Goal: Task Accomplishment & Management: Manage account settings

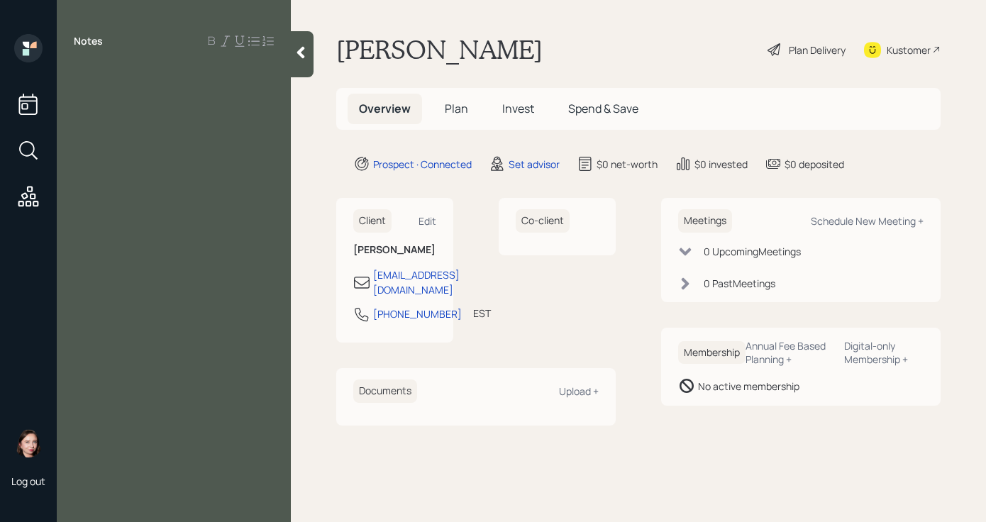
click at [115, 78] on div at bounding box center [174, 73] width 200 height 16
click at [82, 68] on div at bounding box center [174, 73] width 200 height 16
click at [104, 84] on div "Notes" at bounding box center [174, 269] width 234 height 471
click at [105, 71] on div at bounding box center [174, 73] width 200 height 16
click at [106, 119] on div at bounding box center [174, 120] width 200 height 16
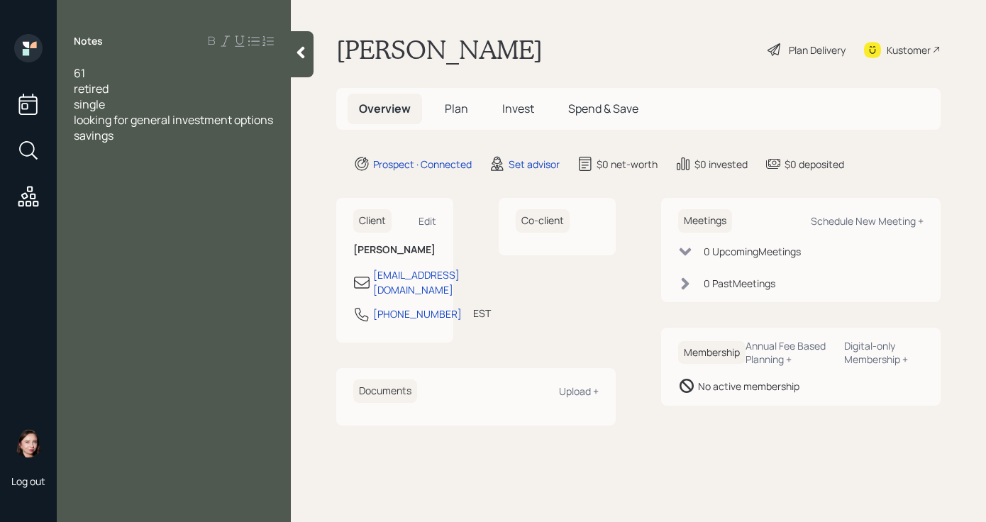
click at [148, 143] on div "savings" at bounding box center [174, 136] width 200 height 16
click at [226, 175] on span "$150K in stocks - inherited form mom" at bounding box center [170, 167] width 192 height 16
click at [165, 190] on div "$150K in stocks - inherited [PERSON_NAME] mom" at bounding box center [174, 174] width 200 height 31
click at [76, 143] on span "savings" at bounding box center [94, 136] width 40 height 16
click at [134, 159] on div "61 retired single looking for general investment options savings $150K in stock…" at bounding box center [174, 135] width 200 height 141
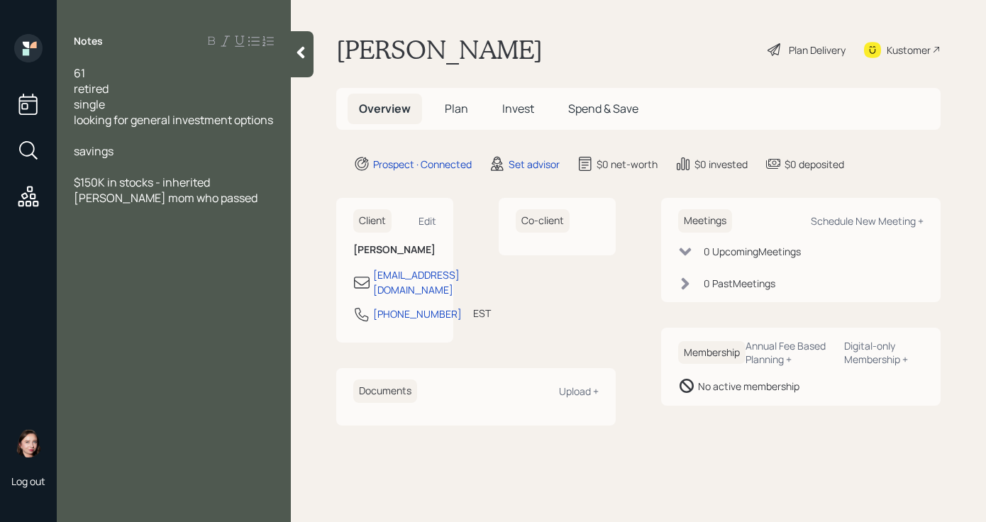
click at [133, 159] on div "savings" at bounding box center [174, 151] width 200 height 16
click at [238, 199] on span "$150K in stocks - inherited [PERSON_NAME] mom who passed" at bounding box center [166, 190] width 184 height 31
click at [177, 206] on div "$150K in stocks - inherited from mom who passed" at bounding box center [174, 190] width 200 height 31
click at [89, 237] on div at bounding box center [174, 229] width 200 height 16
click at [243, 175] on div at bounding box center [174, 167] width 200 height 16
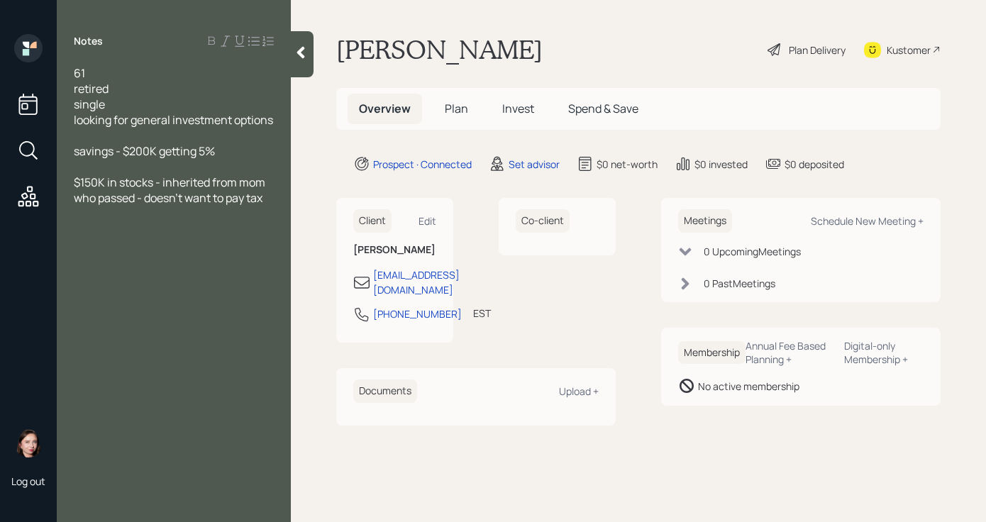
click at [243, 159] on div "savings - $200K getting 5%" at bounding box center [174, 151] width 200 height 16
click at [226, 159] on span "savings - $200K getting 5% - 50K" at bounding box center [159, 151] width 171 height 16
click at [182, 255] on div "Notes 61 retired single looking for general investment options savings - $200K …" at bounding box center [174, 269] width 234 height 471
click at [111, 237] on div at bounding box center [174, 229] width 200 height 16
click at [172, 253] on div "no car laons" at bounding box center [174, 245] width 200 height 16
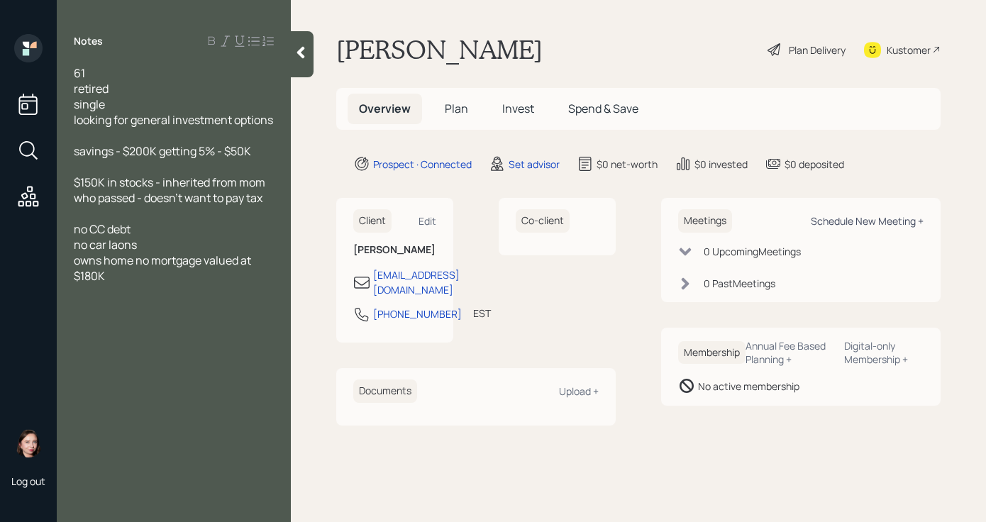
click at [879, 219] on div "Schedule New Meeting +" at bounding box center [867, 220] width 113 height 13
select select "round-[PERSON_NAME]"
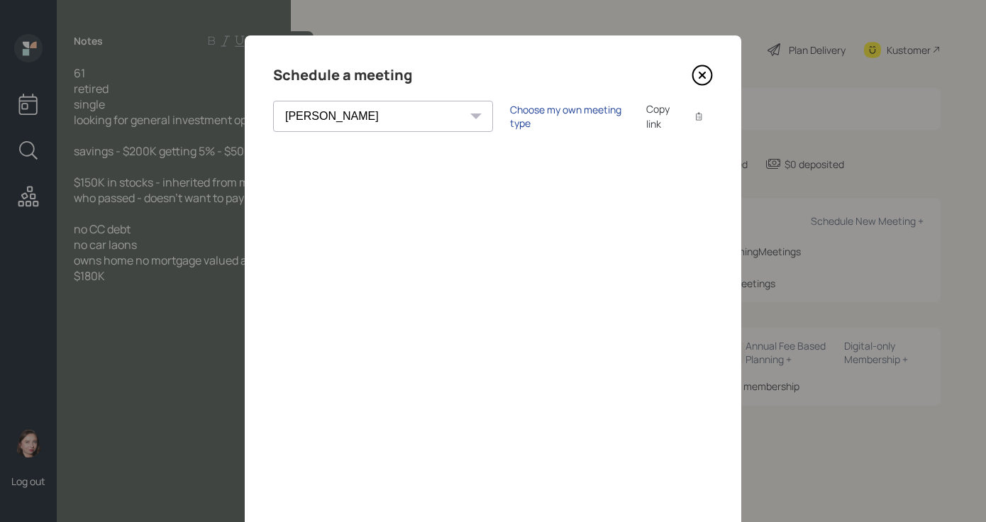
click at [510, 118] on div "Choose my own meeting type" at bounding box center [569, 116] width 119 height 27
click at [698, 78] on icon at bounding box center [702, 75] width 21 height 21
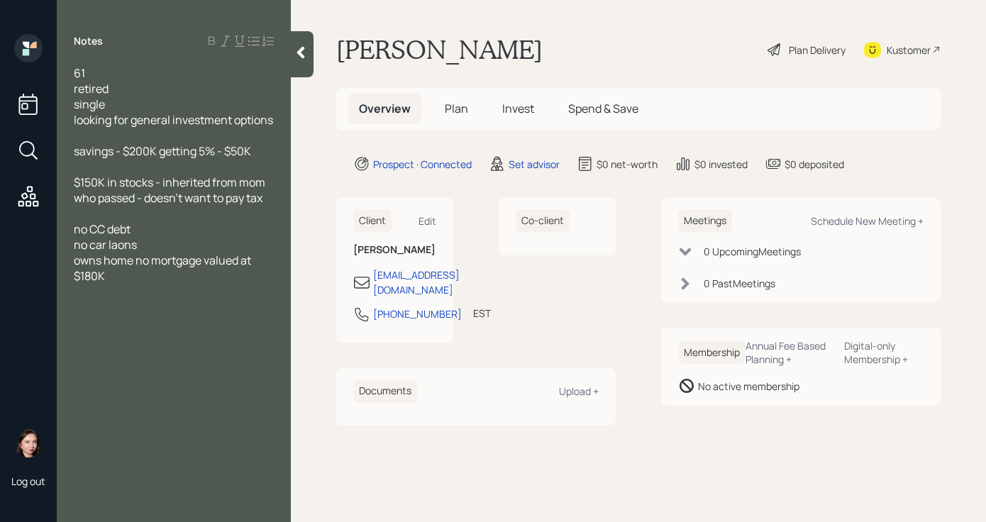
click at [210, 221] on div at bounding box center [174, 214] width 200 height 16
click at [256, 159] on div "savings - $200K getting 5% - $50K" at bounding box center [174, 151] width 200 height 16
drag, startPoint x: 262, startPoint y: 165, endPoint x: 222, endPoint y: 164, distance: 39.8
click at [222, 159] on div "savings - $200K getting 5% - $50K" at bounding box center [174, 151] width 200 height 16
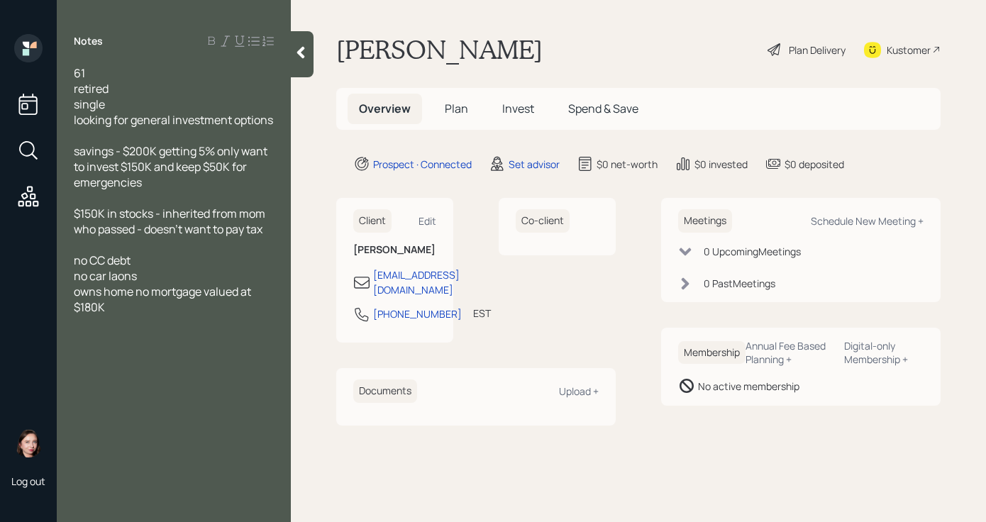
click at [141, 237] on span "$150K in stocks - inherited from mom who passed - doesn't want to pay tax" at bounding box center [171, 221] width 194 height 31
click at [211, 253] on div "$150K in stocks - inherited from mom who passed last year self managing - doesn…" at bounding box center [174, 229] width 200 height 47
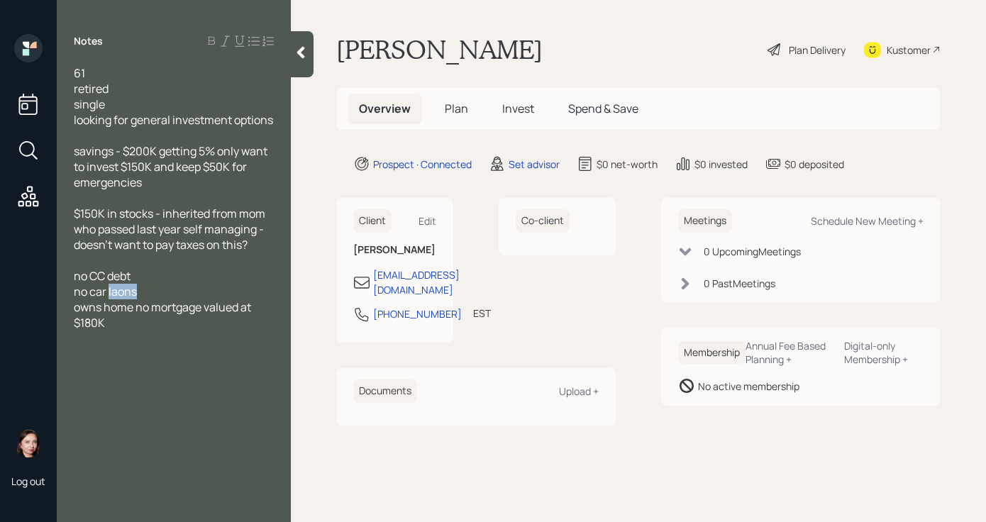
click at [128, 299] on span "no car laons" at bounding box center [105, 292] width 63 height 16
click at [152, 331] on div "owns home no mortgage valued at $180K" at bounding box center [174, 314] width 200 height 31
click at [172, 362] on div "didn't give me" at bounding box center [174, 354] width 200 height 16
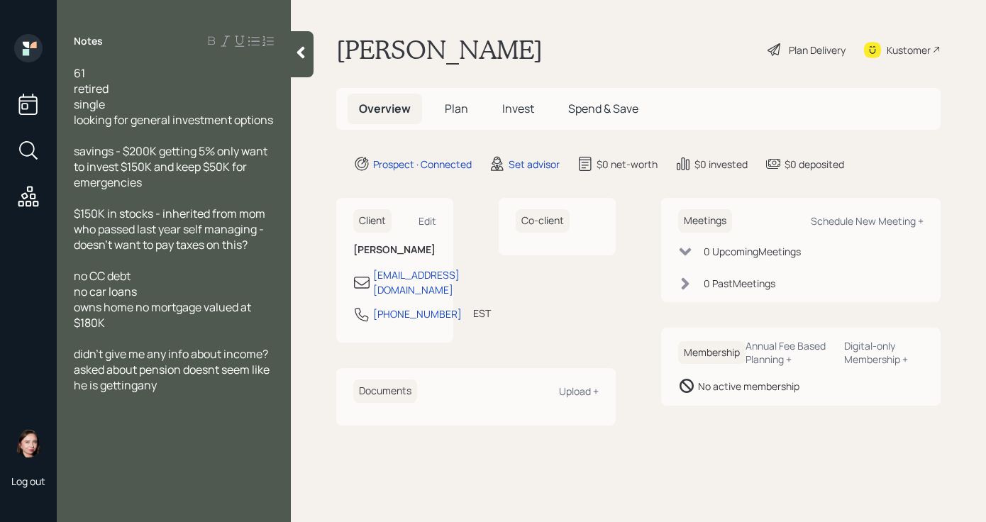
click at [135, 393] on span "didn't give me any info about income? asked about pension doesnt seem like he i…" at bounding box center [173, 369] width 198 height 47
click at [139, 393] on span "didn't give me any info about income? asked about pension doesnt seem like he i…" at bounding box center [173, 369] width 198 height 47
click at [207, 393] on div "didn't give me any info about income? asked about pension doesn't seem like he …" at bounding box center [174, 369] width 200 height 47
click at [206, 393] on span "didn't give me any info about income? asked about pension doesn't seem like he …" at bounding box center [174, 369] width 200 height 47
click at [269, 393] on div "didn't give me any info about income? asked about pension doesn't seem like he …" at bounding box center [174, 369] width 200 height 47
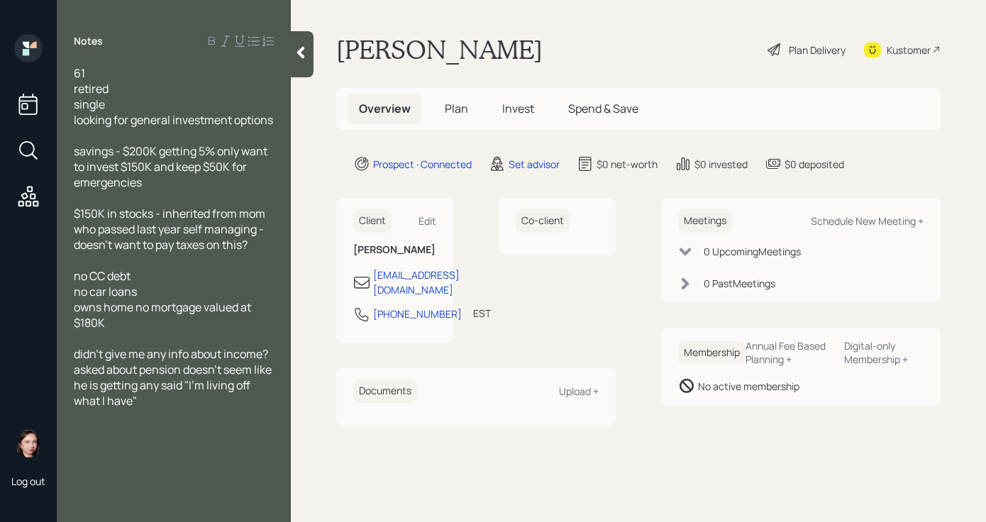
click at [297, 49] on icon at bounding box center [301, 52] width 14 height 14
